Goal: Check status: Check status

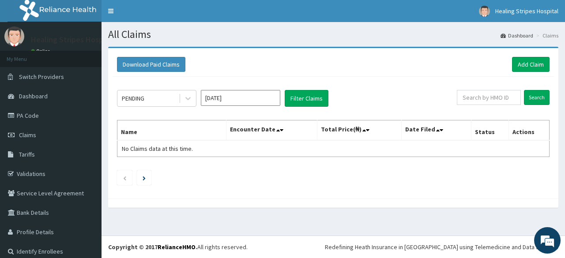
click at [270, 98] on input "[DATE]" at bounding box center [240, 98] width 79 height 16
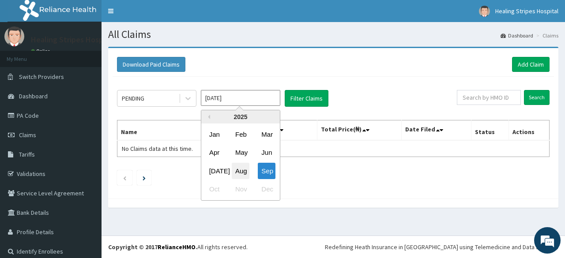
click at [241, 173] on div "Aug" at bounding box center [241, 171] width 18 height 16
type input "[DATE]"
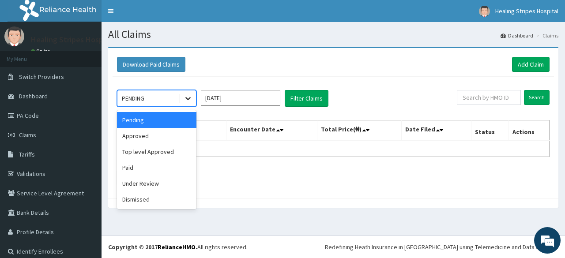
click at [190, 99] on icon at bounding box center [188, 98] width 9 height 9
click at [177, 138] on div "Approved" at bounding box center [156, 136] width 79 height 16
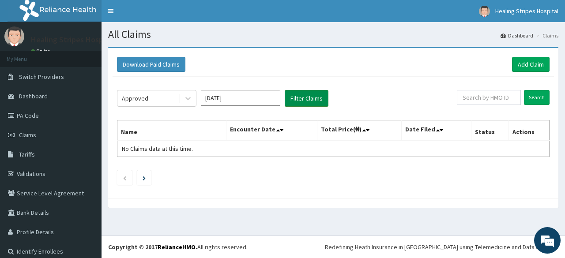
click at [296, 100] on button "Filter Claims" at bounding box center [307, 98] width 44 height 17
click at [305, 99] on button "Filter Claims" at bounding box center [307, 98] width 44 height 17
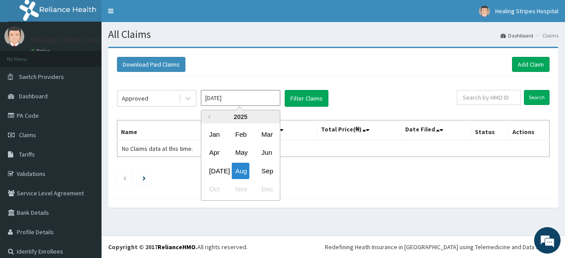
click at [260, 104] on input "[DATE]" at bounding box center [240, 98] width 79 height 16
click at [241, 172] on div "Aug" at bounding box center [241, 171] width 18 height 16
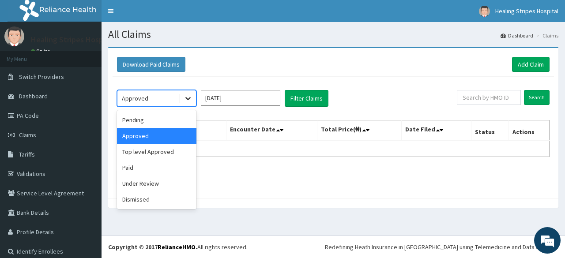
click at [189, 98] on icon at bounding box center [188, 98] width 9 height 9
click at [141, 115] on div "Pending" at bounding box center [156, 120] width 79 height 16
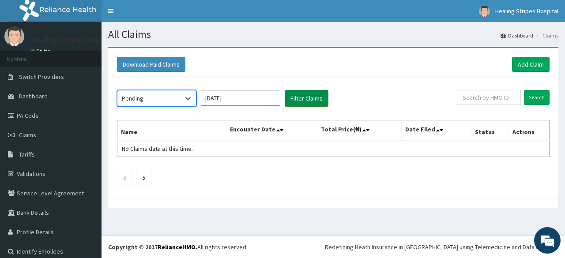
click at [307, 99] on button "Filter Claims" at bounding box center [307, 98] width 44 height 17
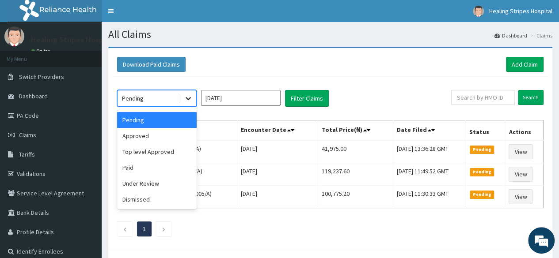
click at [190, 98] on icon at bounding box center [188, 98] width 9 height 9
click at [162, 189] on div "Under Review" at bounding box center [156, 184] width 79 height 16
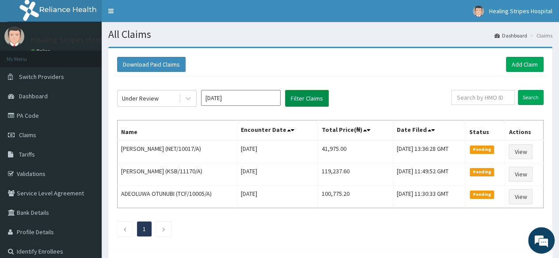
click at [304, 98] on button "Filter Claims" at bounding box center [307, 98] width 44 height 17
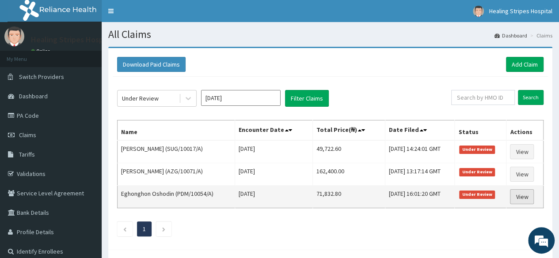
click at [520, 195] on link "View" at bounding box center [522, 196] width 24 height 15
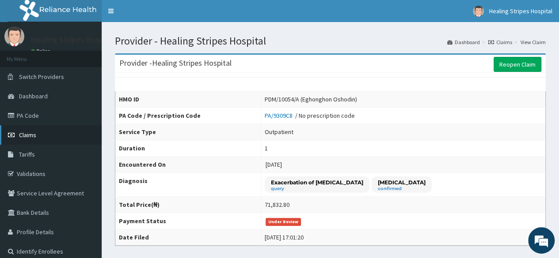
click at [32, 132] on span "Claims" at bounding box center [27, 135] width 17 height 8
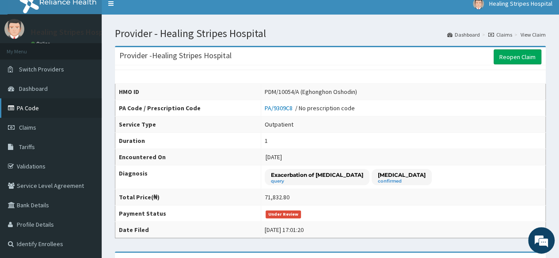
click at [31, 109] on link "PA Code" at bounding box center [51, 107] width 102 height 19
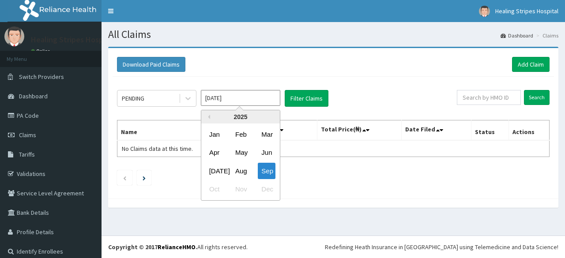
click at [235, 100] on input "Sep 2025" at bounding box center [240, 98] width 79 height 16
click at [245, 170] on div "Aug" at bounding box center [241, 171] width 18 height 16
type input "Aug 2025"
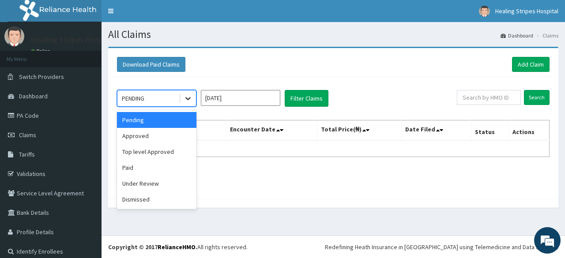
click at [186, 98] on icon at bounding box center [188, 98] width 9 height 9
click at [154, 172] on div "Paid" at bounding box center [156, 168] width 79 height 16
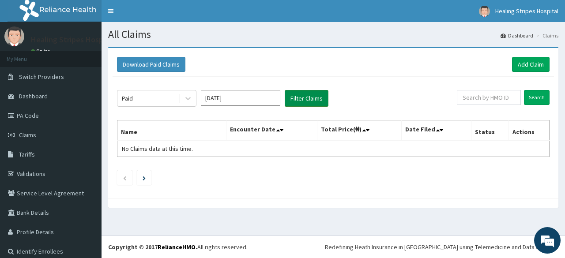
click at [298, 100] on button "Filter Claims" at bounding box center [307, 98] width 44 height 17
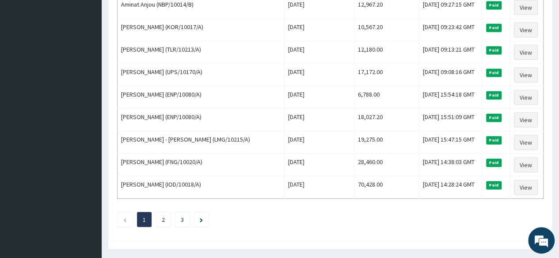
scroll to position [1074, 0]
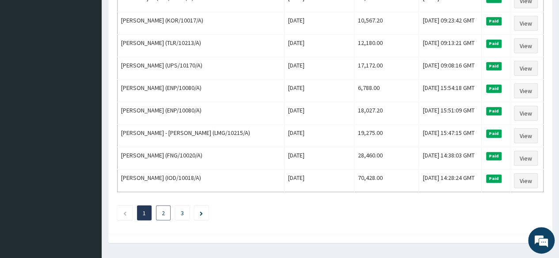
click at [157, 206] on li "2" at bounding box center [163, 213] width 15 height 15
click at [164, 209] on link "2" at bounding box center [163, 213] width 3 height 8
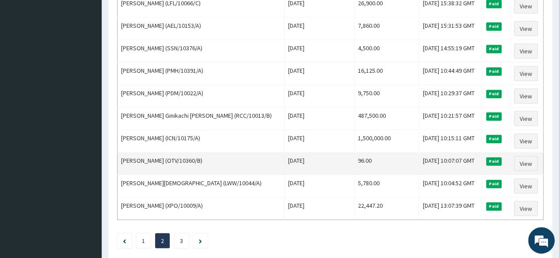
scroll to position [1060, 0]
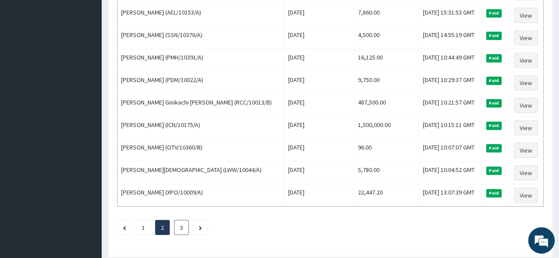
click at [183, 224] on link "3" at bounding box center [181, 228] width 3 height 8
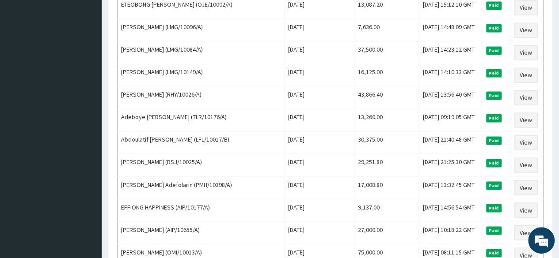
scroll to position [743, 0]
